Goal: Navigation & Orientation: Find specific page/section

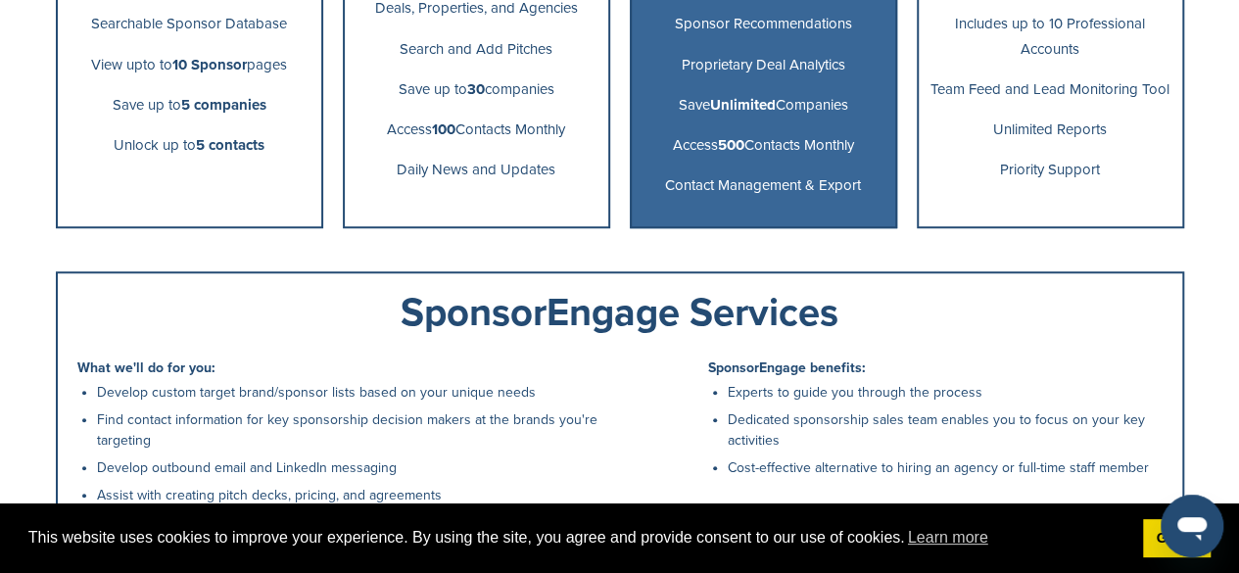
click at [1190, 537] on icon "Open messaging window" at bounding box center [1191, 525] width 35 height 35
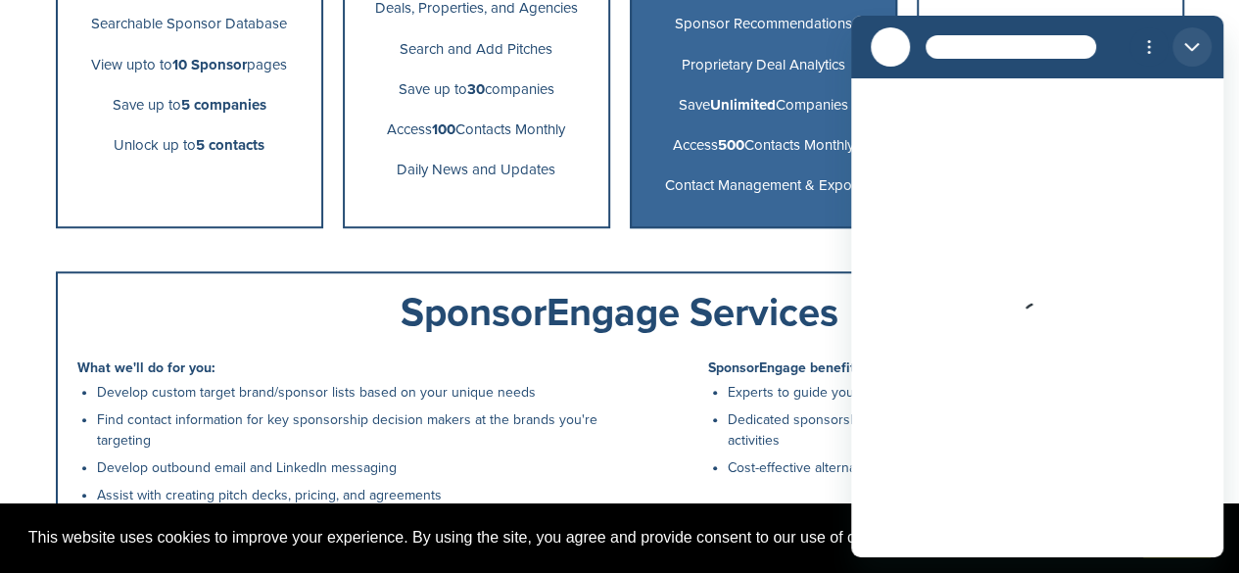
click at [1194, 42] on icon "Close" at bounding box center [1192, 47] width 16 height 16
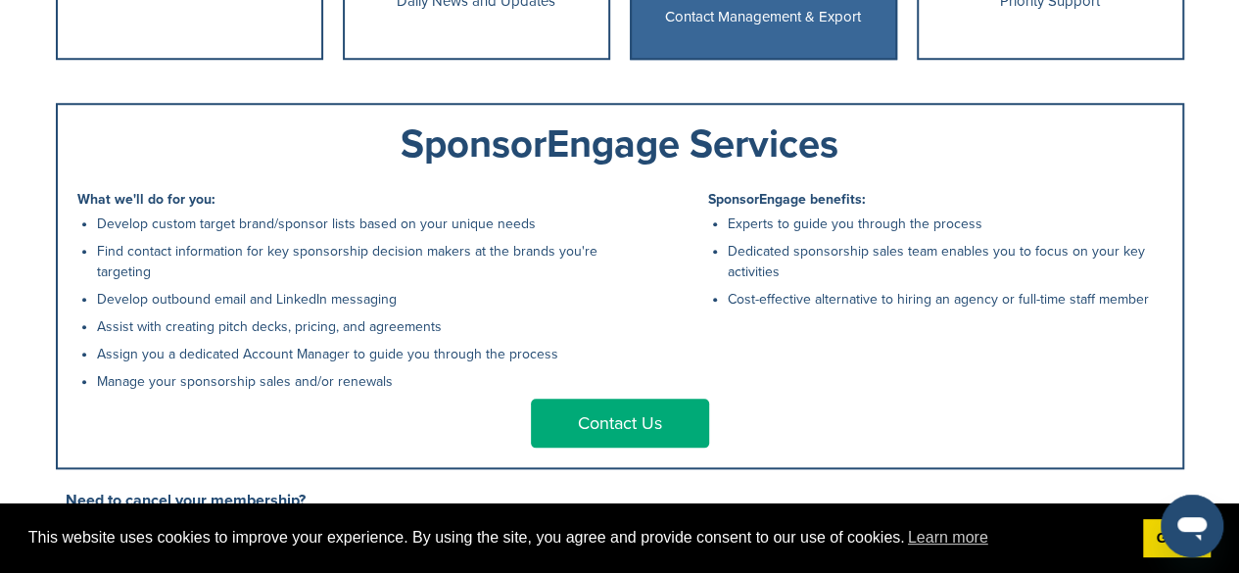
type textarea "*"
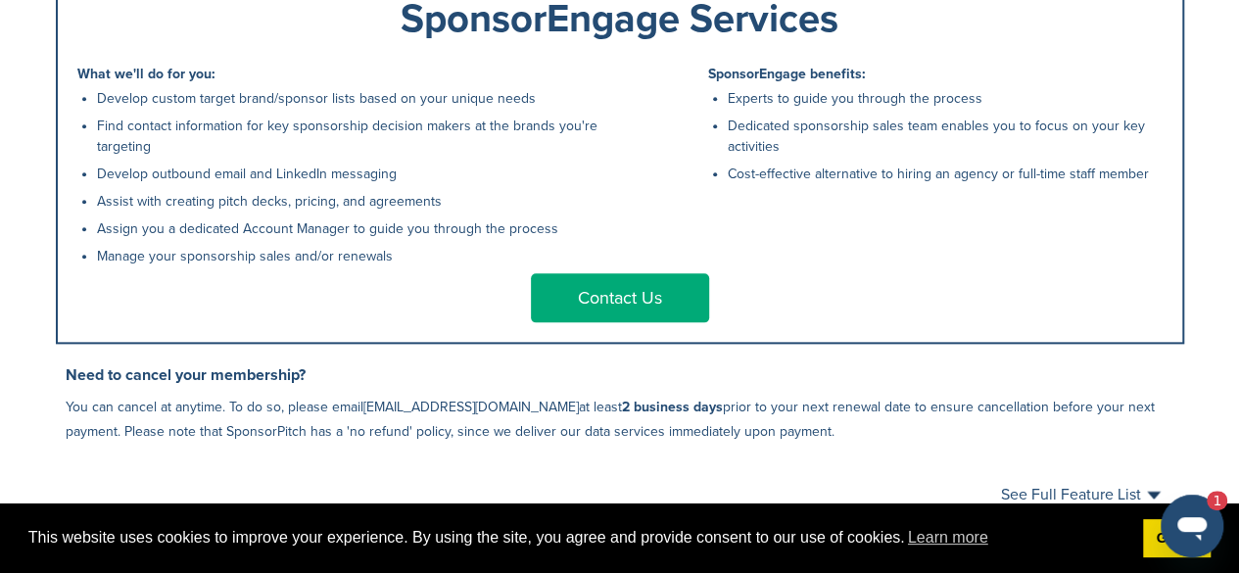
scroll to position [1273, 0]
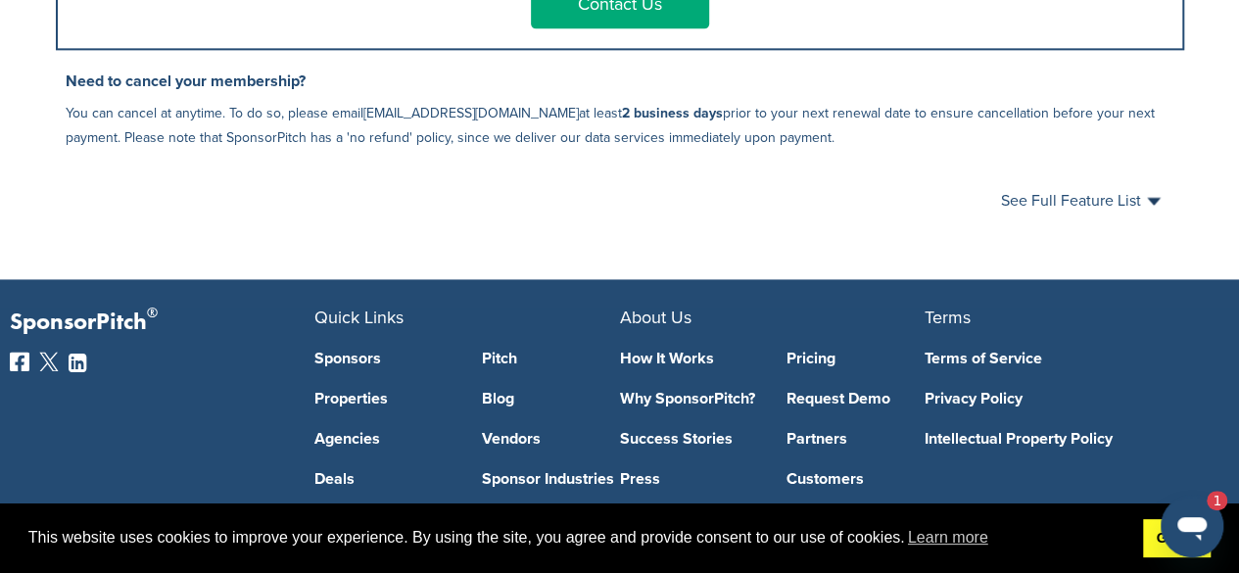
click at [1151, 543] on link "Got it!" at bounding box center [1177, 538] width 68 height 39
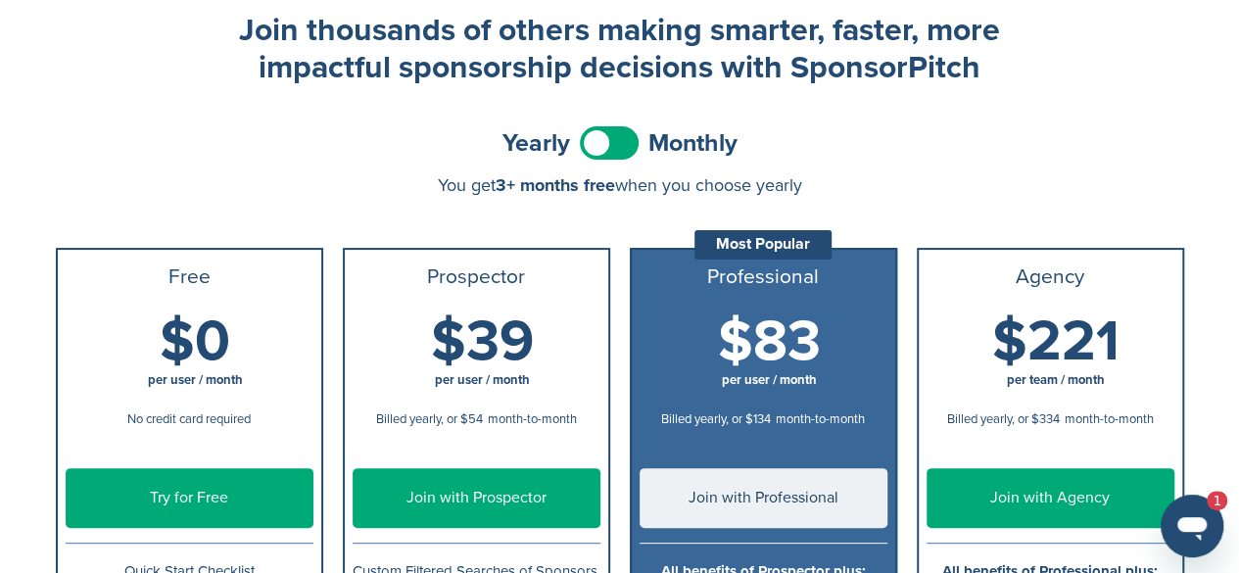
scroll to position [0, 0]
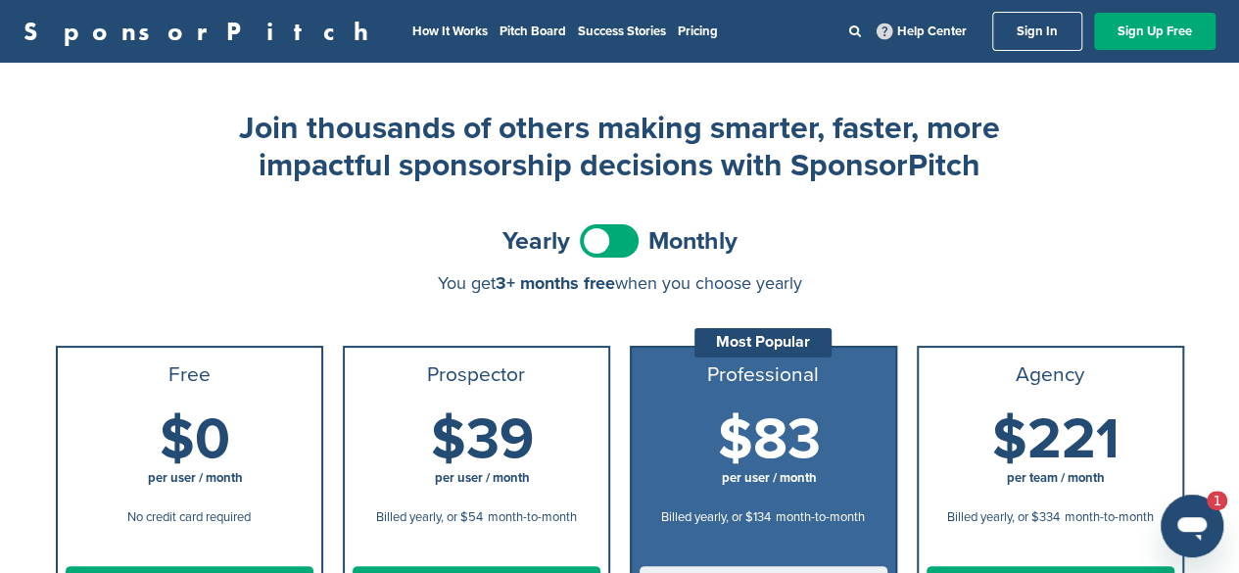
click at [632, 244] on span at bounding box center [609, 240] width 59 height 33
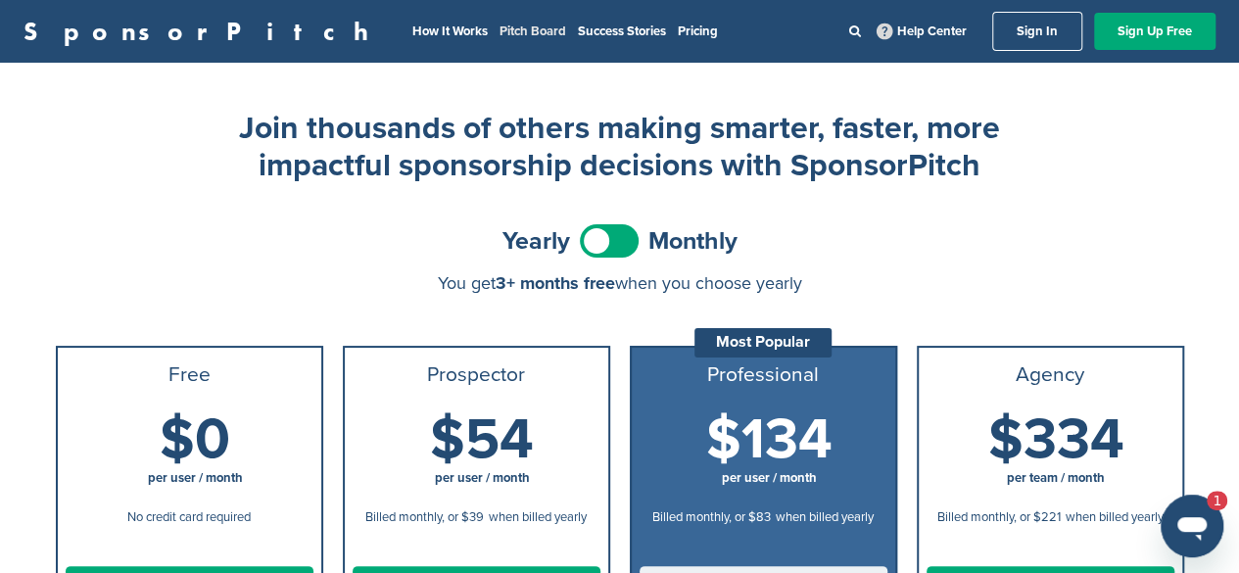
click at [499, 26] on link "Pitch Board" at bounding box center [532, 31] width 67 height 16
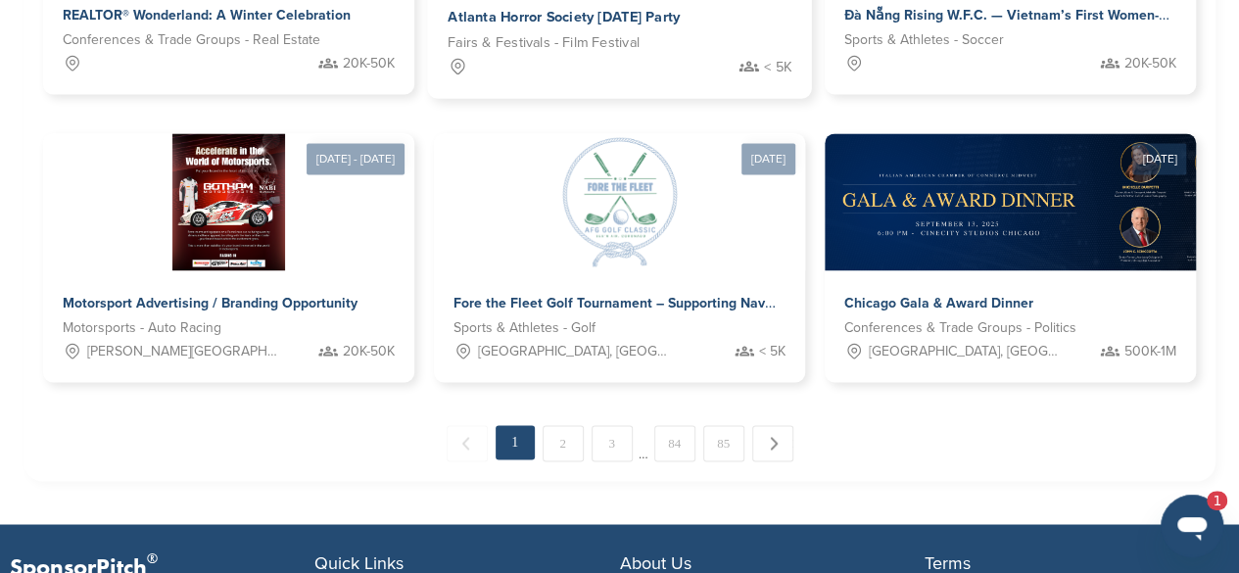
scroll to position [1469, 0]
